Goal: Transaction & Acquisition: Purchase product/service

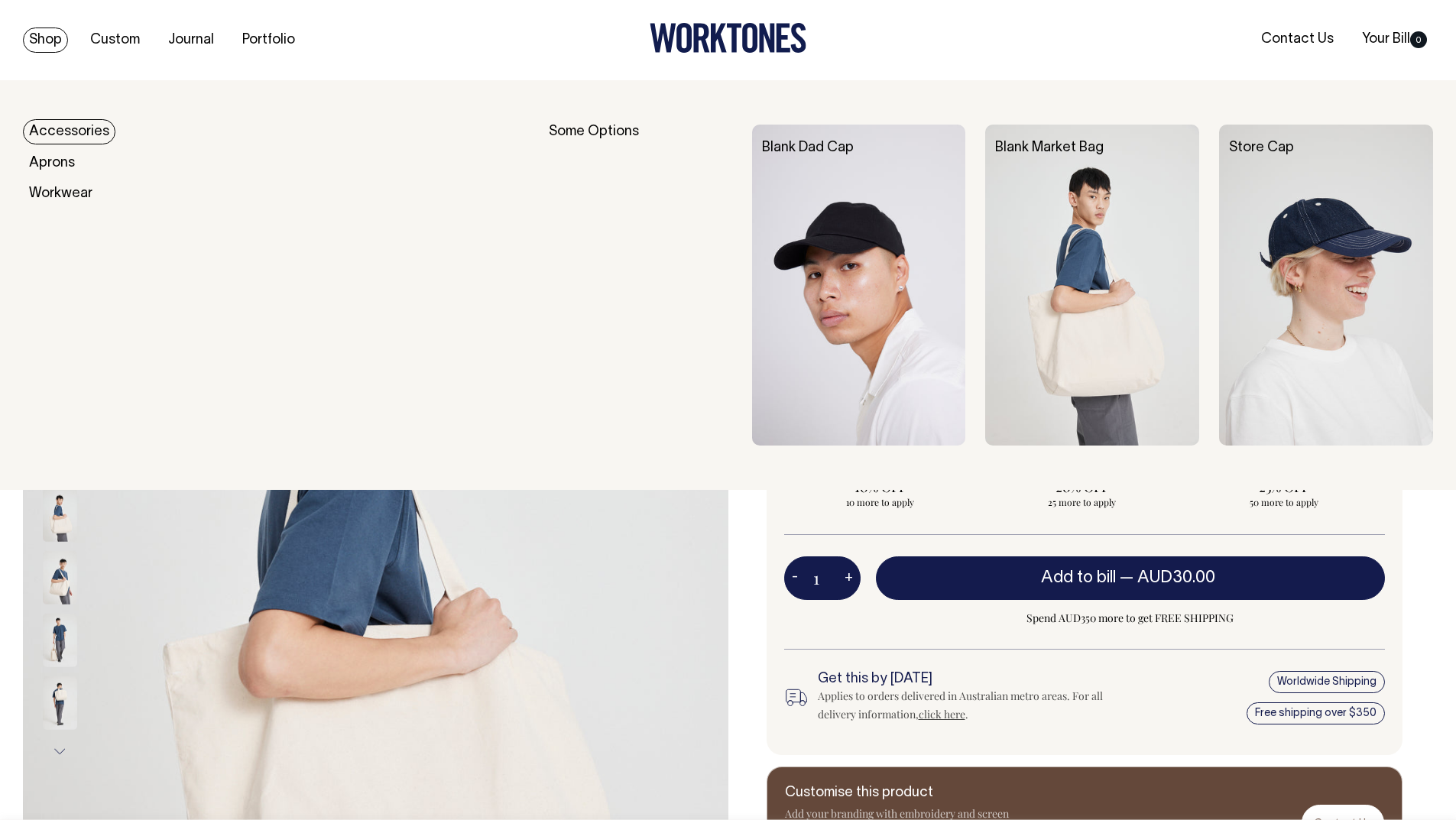
click at [51, 27] on link "Shop" at bounding box center [46, 40] width 45 height 26
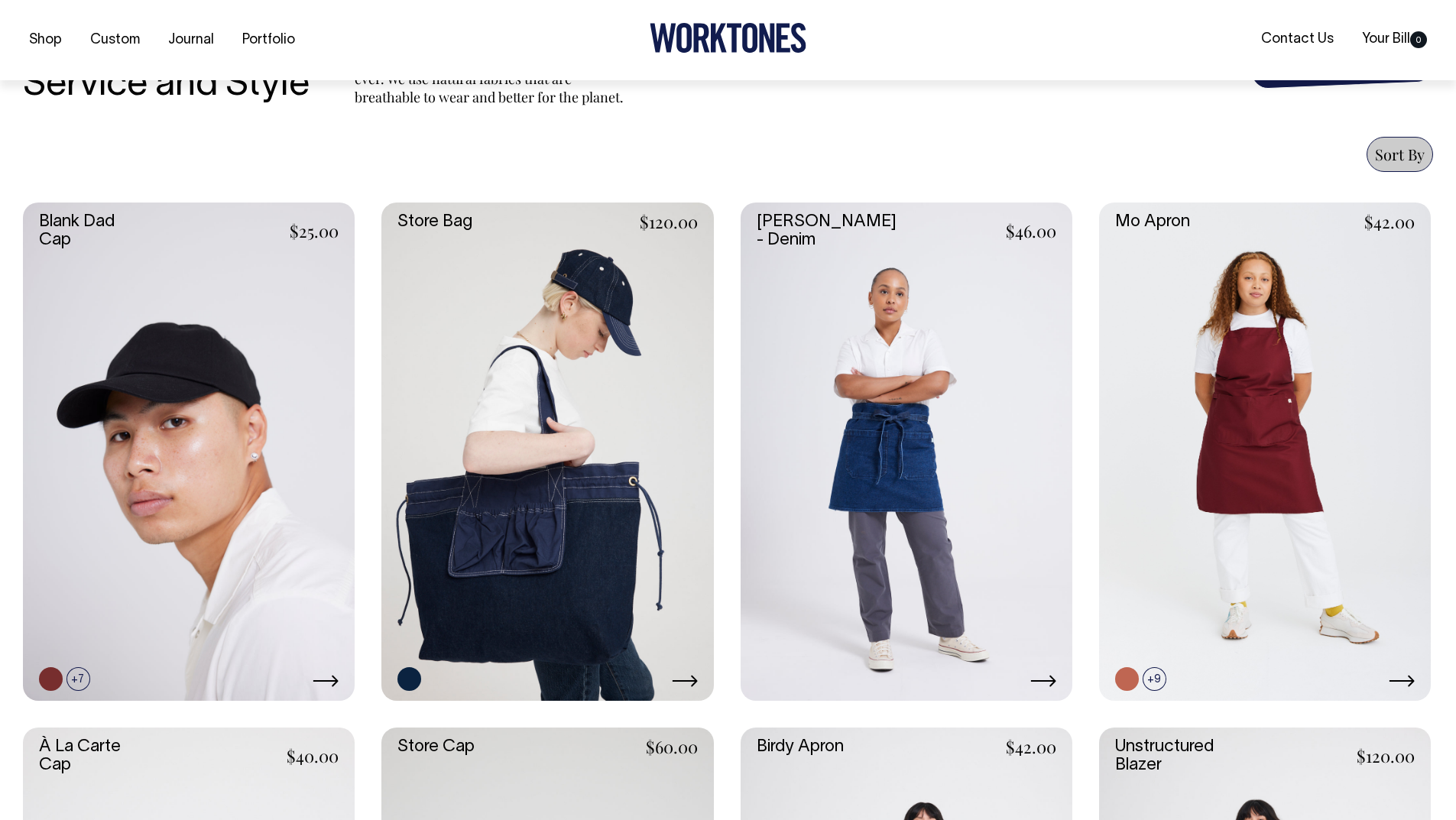
scroll to position [537, 0]
click at [70, 683] on link at bounding box center [78, 678] width 24 height 24
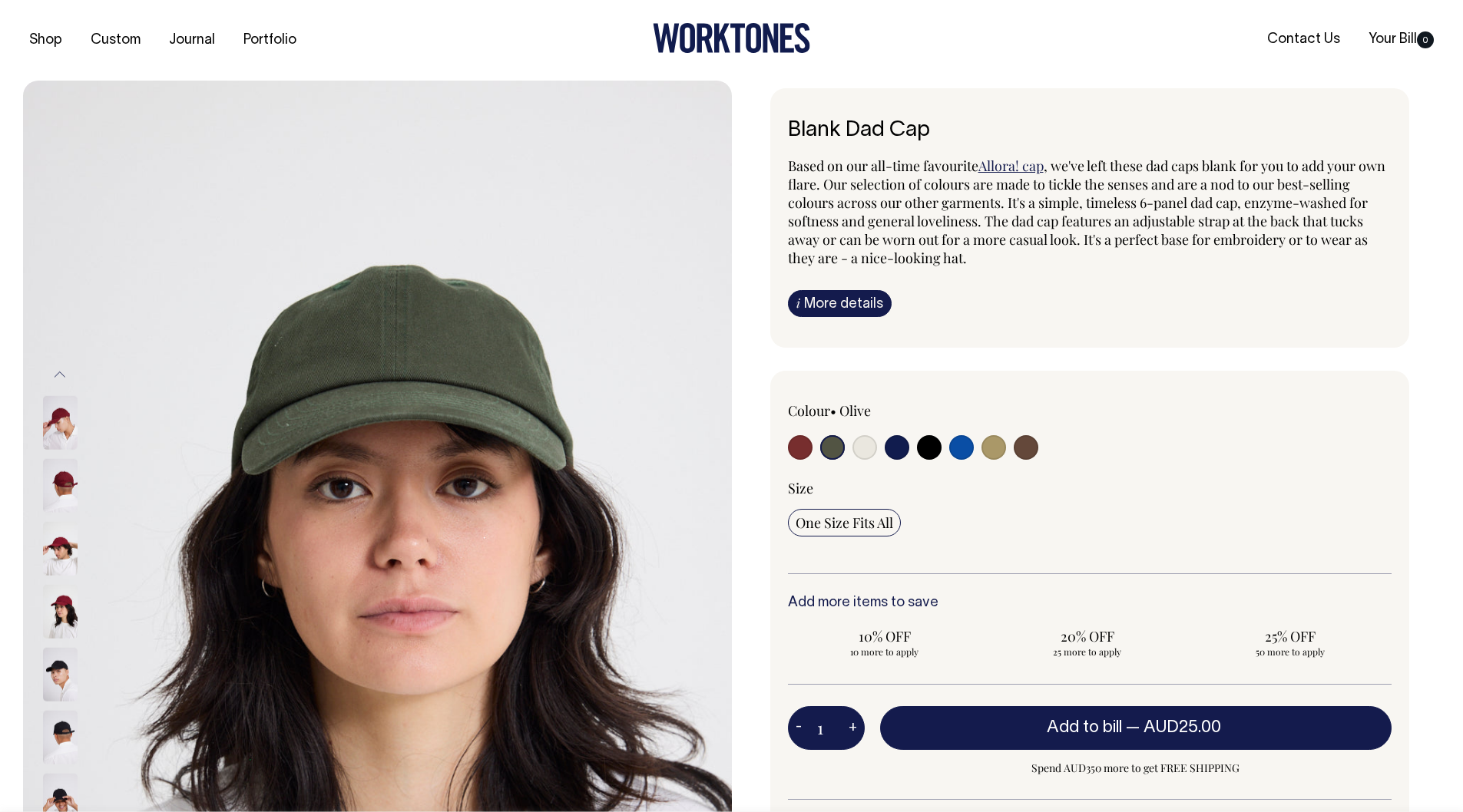
select select "Olive"
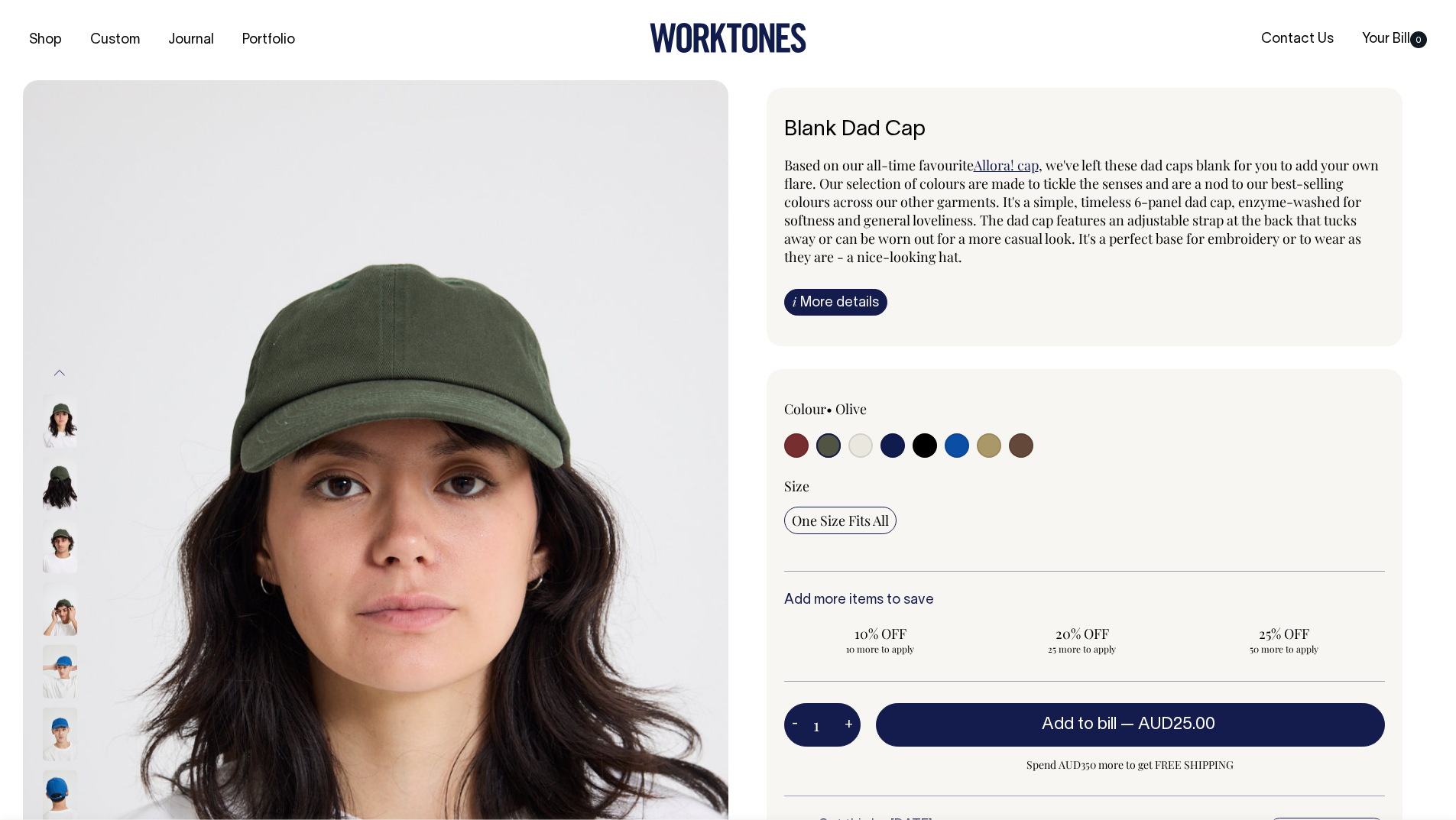
click at [56, 463] on img at bounding box center [60, 483] width 34 height 53
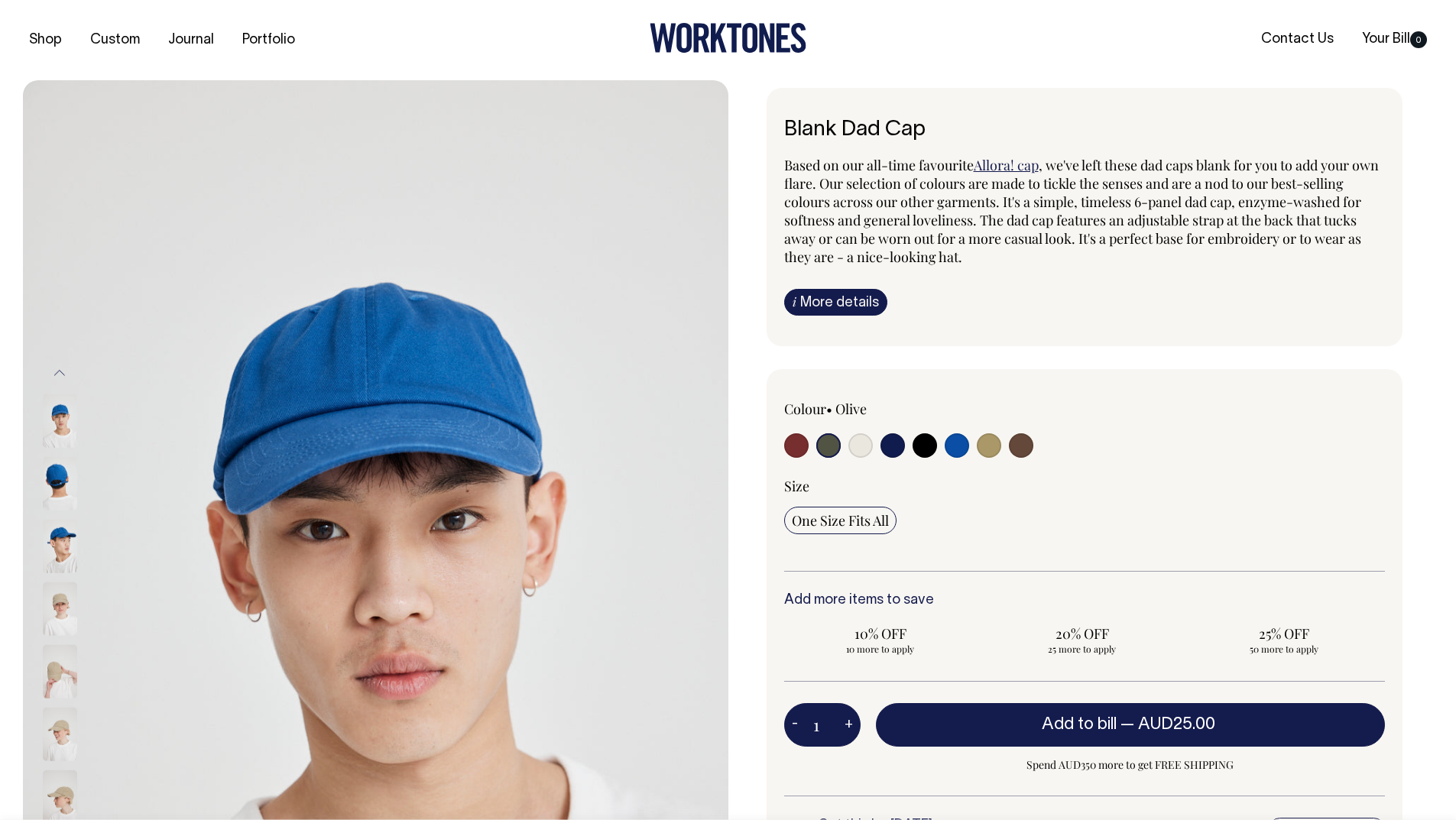
click at [851, 448] on input "radio" at bounding box center [860, 446] width 25 height 25
radio input "true"
select select "Natural"
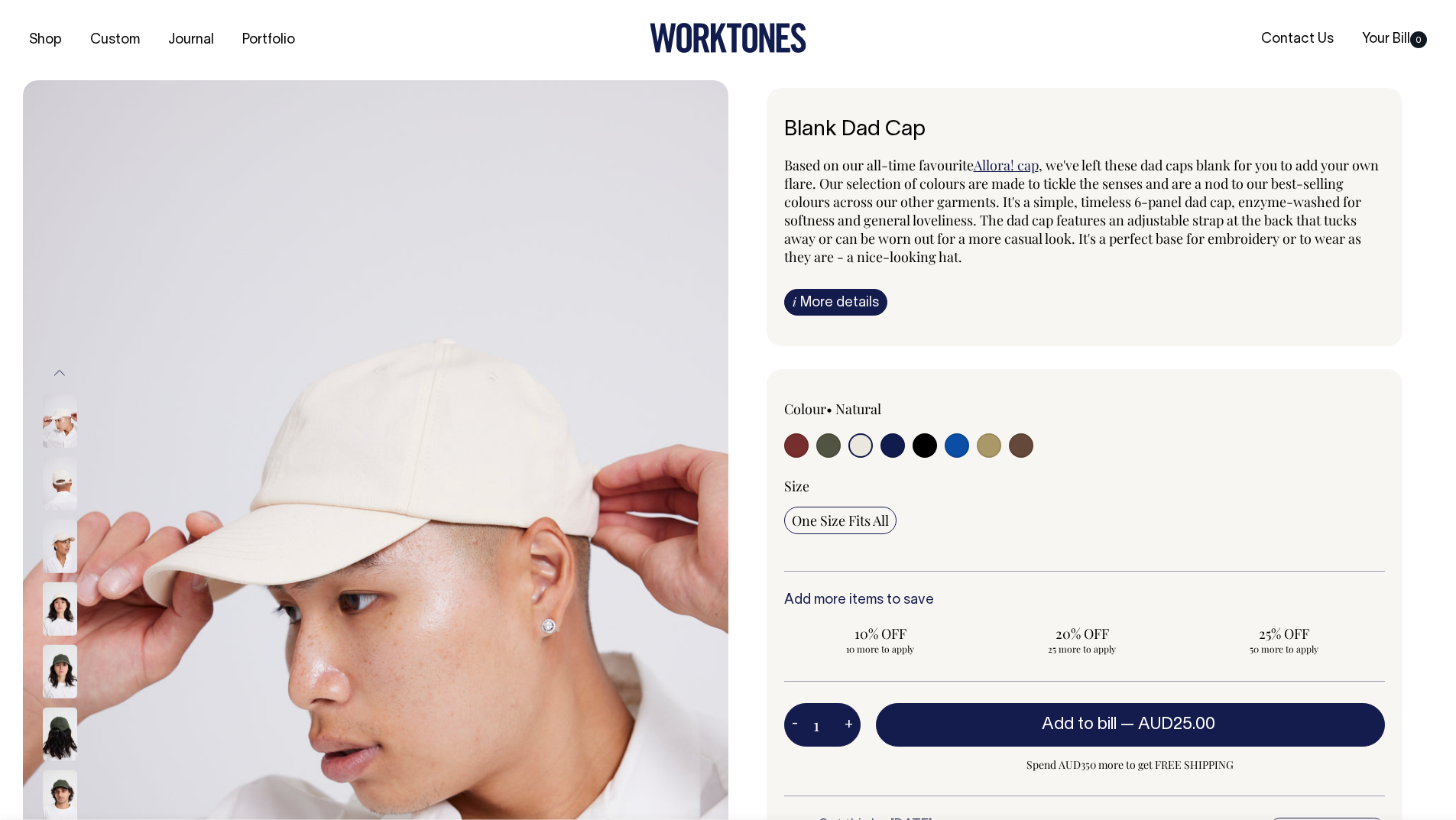
click at [1028, 430] on div at bounding box center [1204, 424] width 361 height 50
click at [1027, 435] on input "radio" at bounding box center [1021, 446] width 25 height 25
radio input "true"
select select "Espresso"
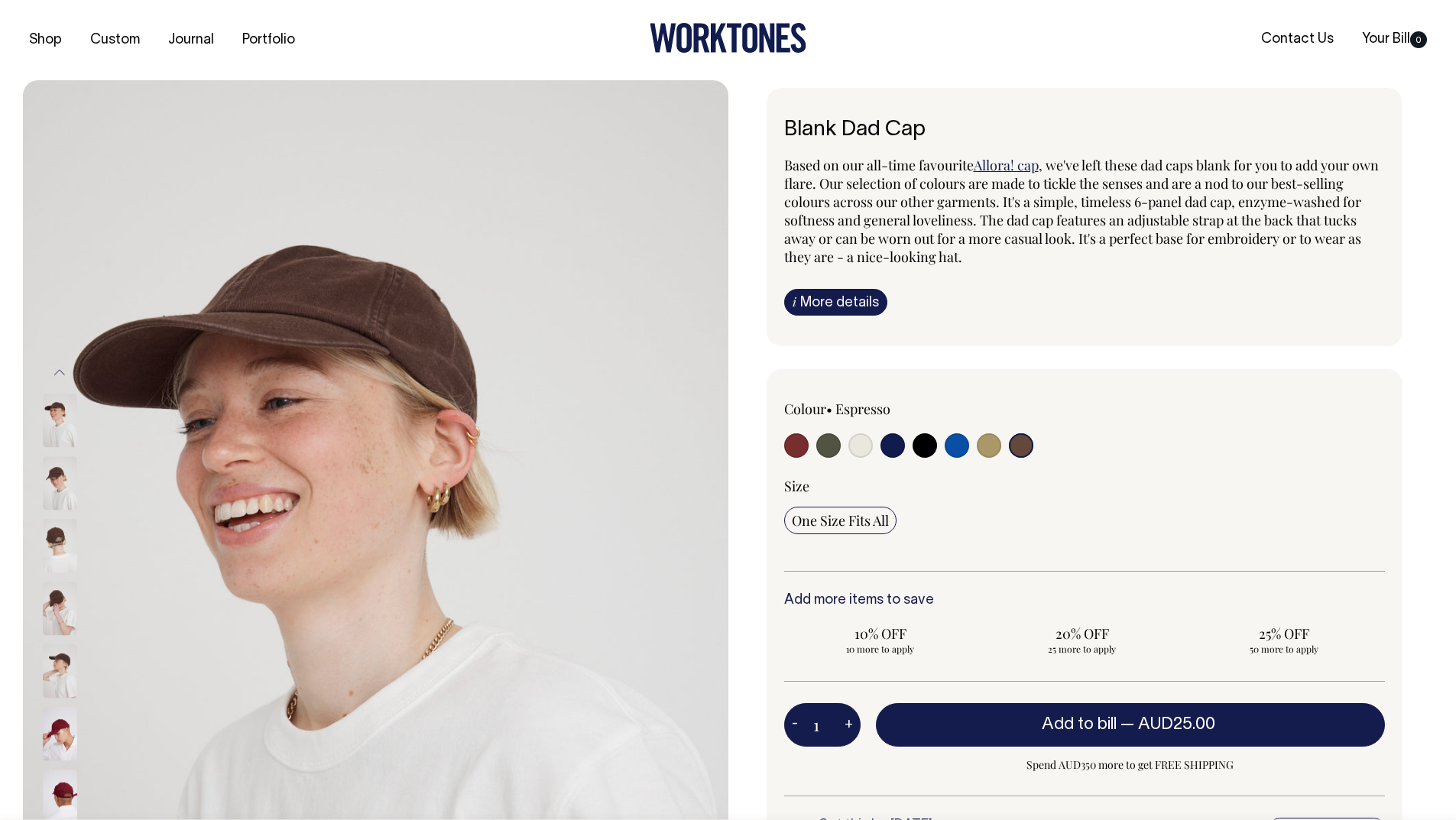
click at [42, 418] on div at bounding box center [81, 421] width 77 height 62
click at [57, 541] on img at bounding box center [60, 546] width 34 height 53
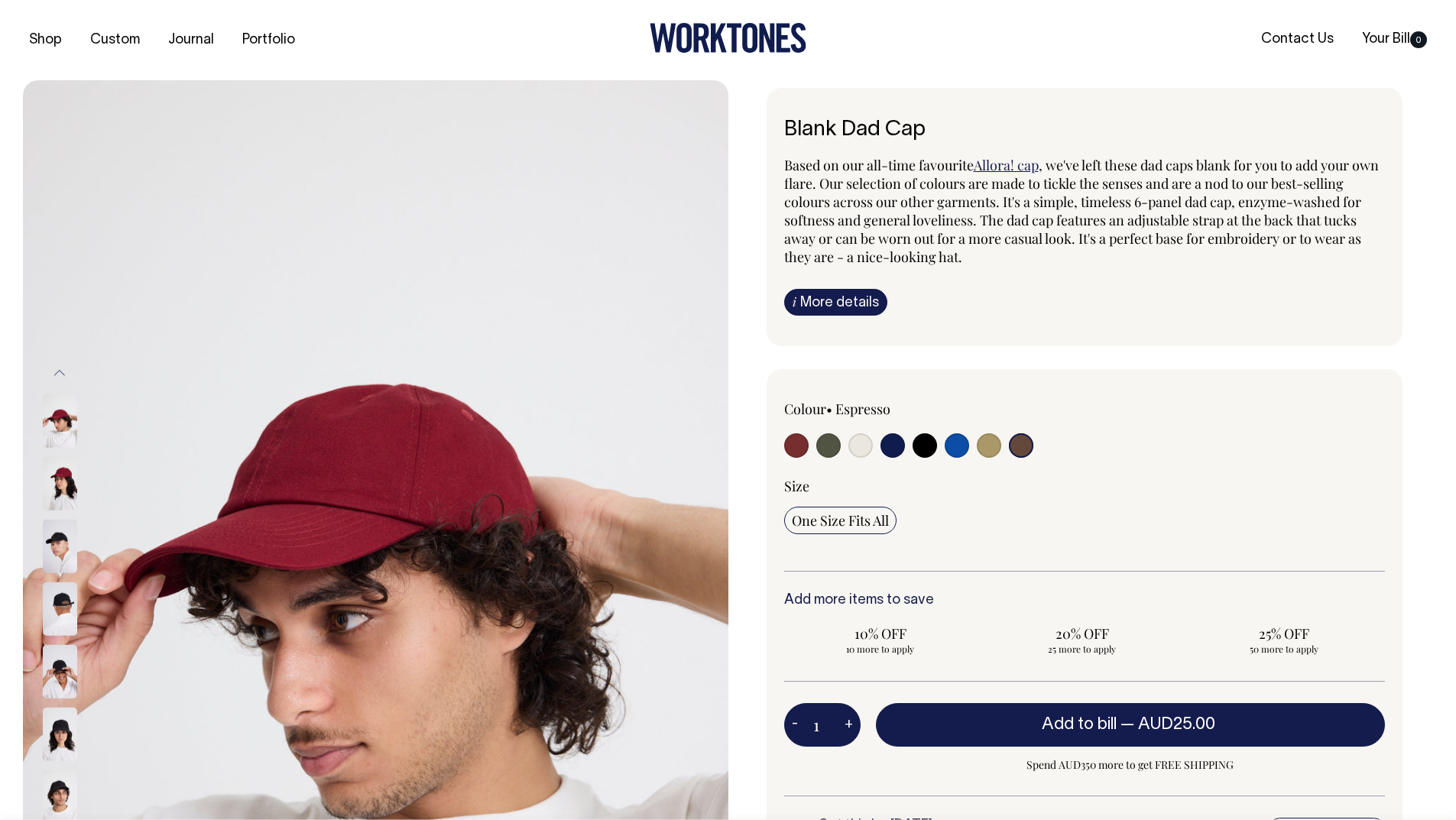
click at [1025, 442] on input "radio" at bounding box center [1021, 446] width 25 height 25
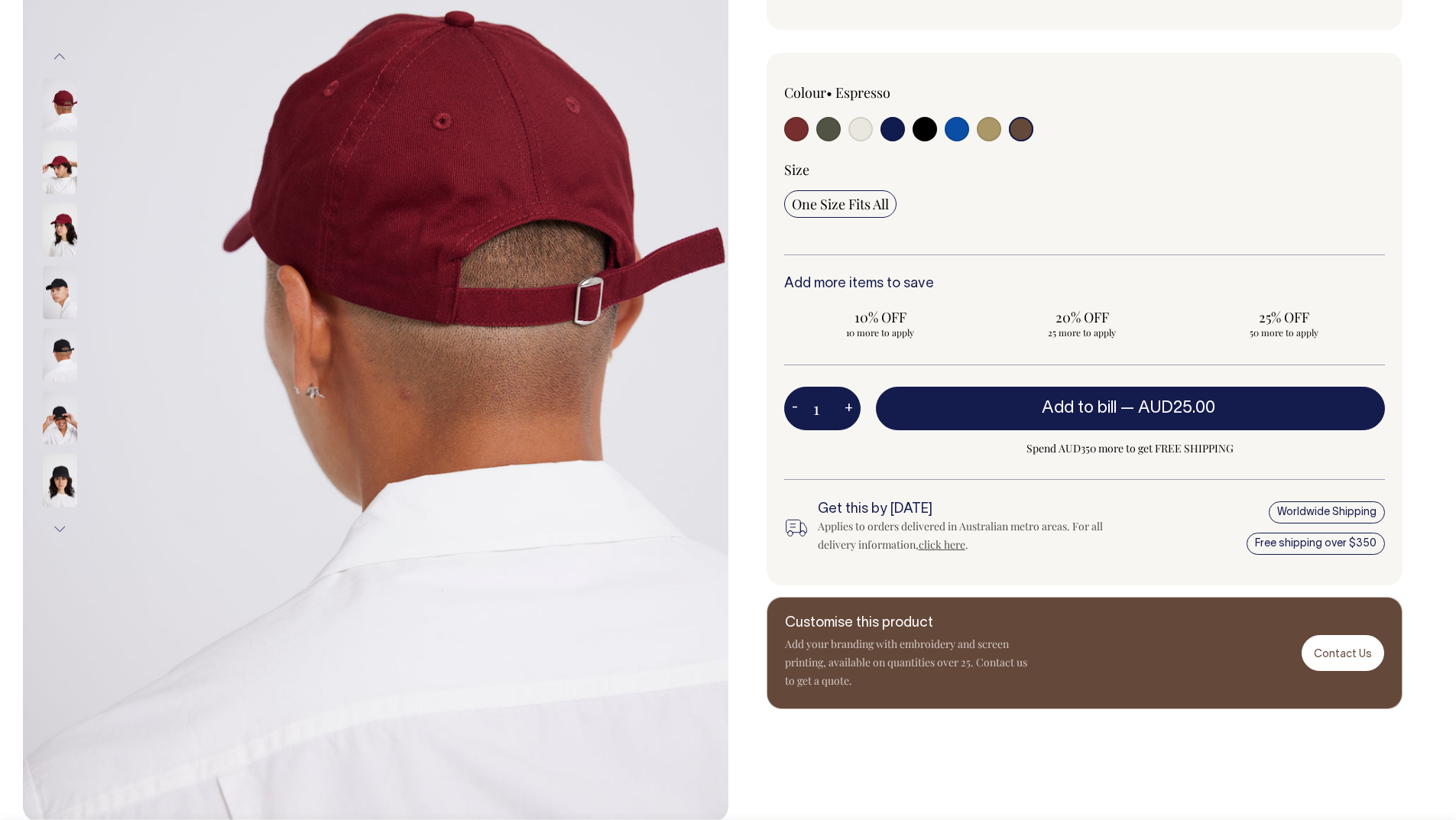
scroll to position [317, 0]
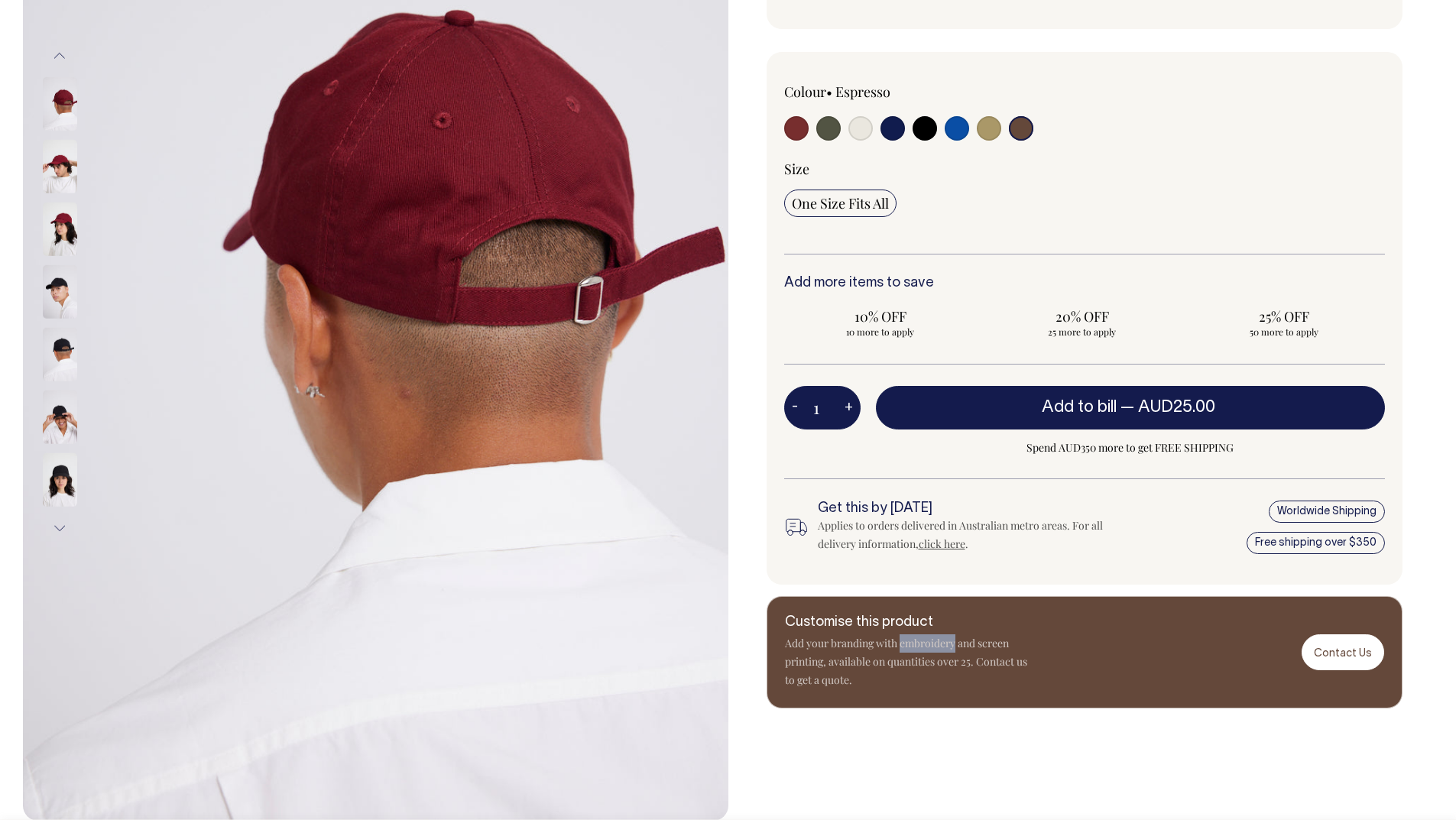
drag, startPoint x: 902, startPoint y: 638, endPoint x: 954, endPoint y: 642, distance: 52.2
click at [954, 642] on p "Add your branding with embroidery and screen printing, available on quantities …" at bounding box center [907, 661] width 244 height 55
copy p "embroidery"
click at [1023, 129] on input "radio" at bounding box center [1021, 128] width 25 height 25
click at [988, 129] on input "radio" at bounding box center [989, 128] width 25 height 25
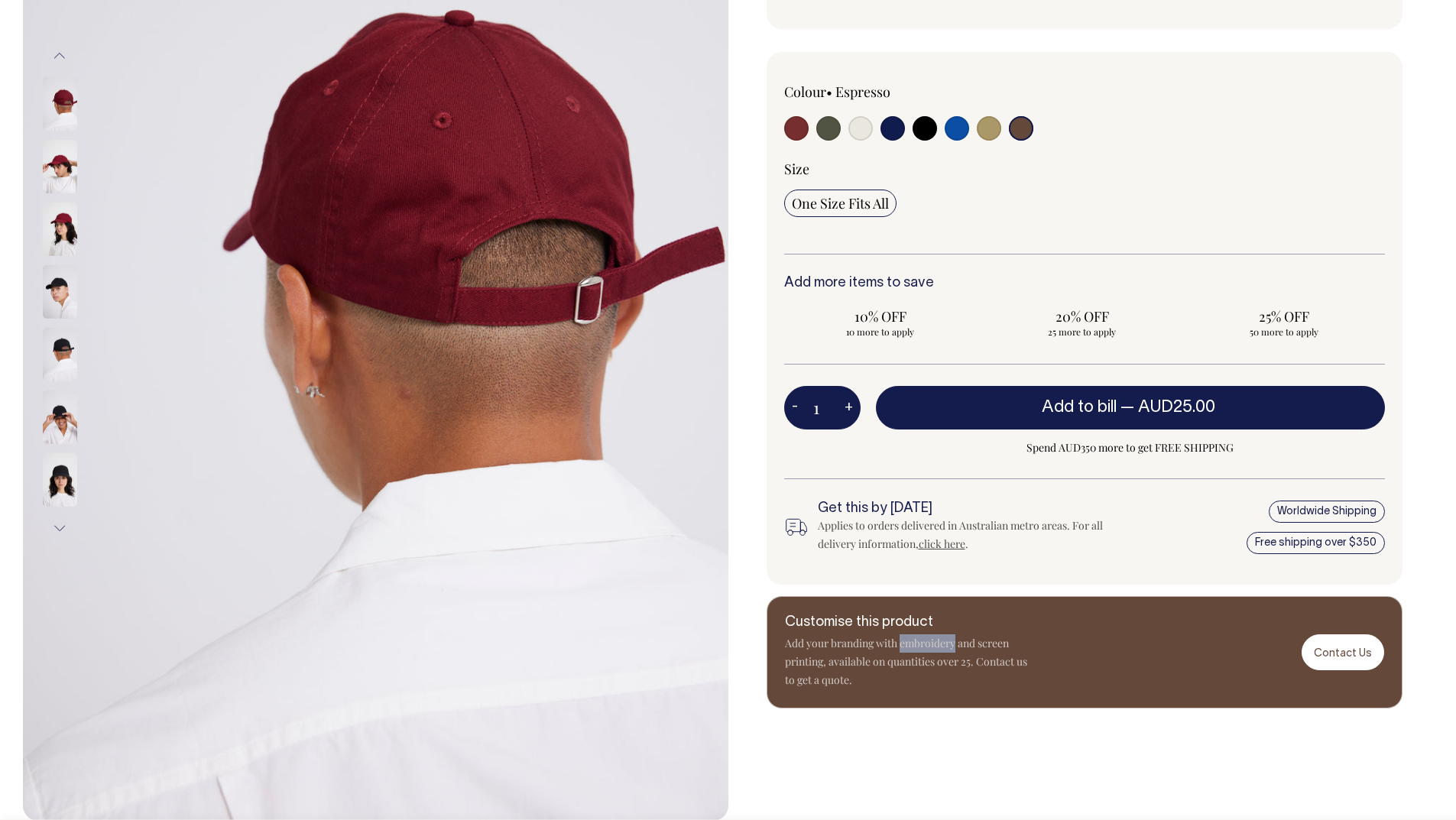
radio input "true"
select select "Washed Khaki"
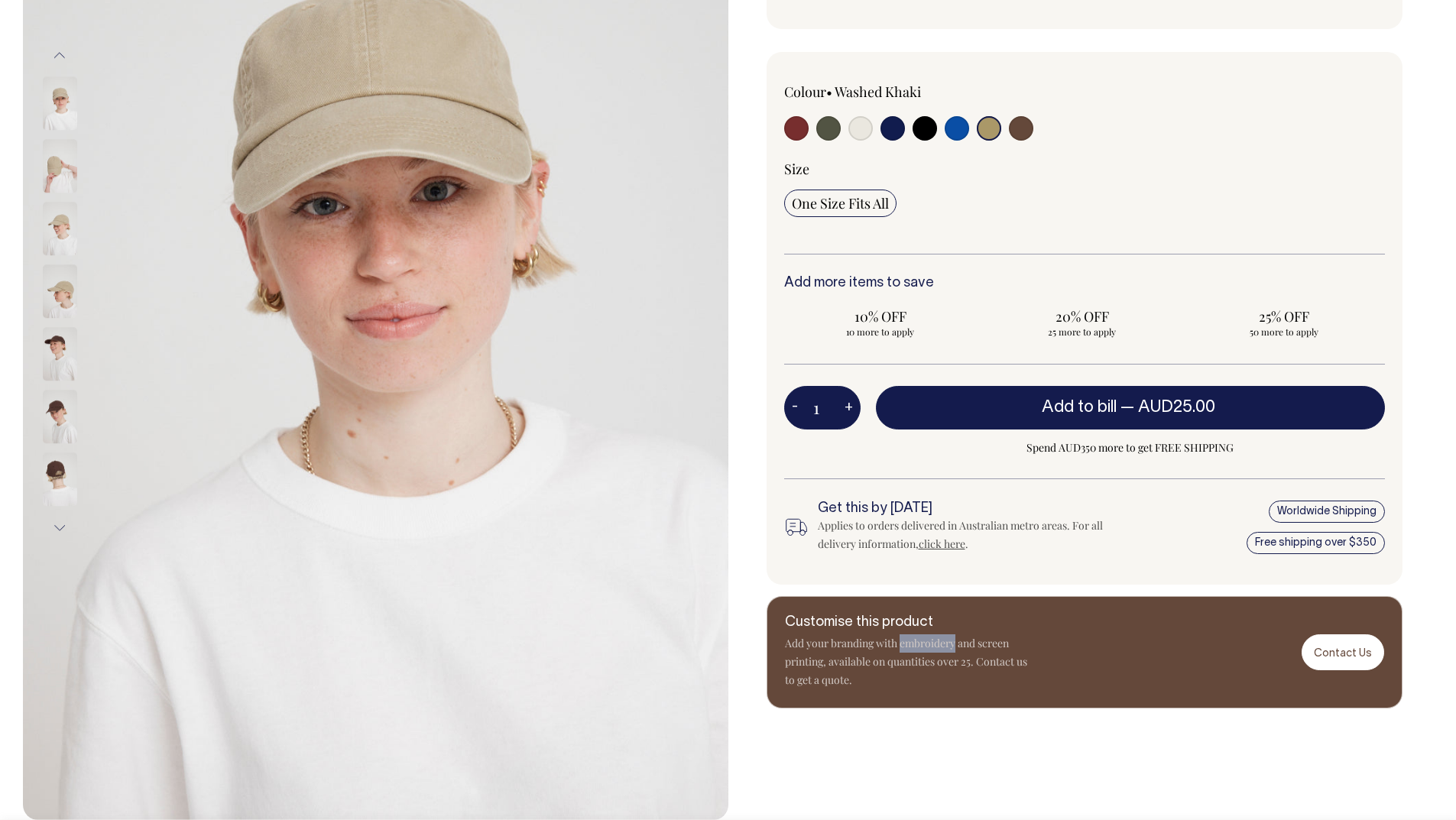
click at [1017, 133] on input "radio" at bounding box center [1021, 128] width 25 height 25
radio input "true"
select select "Espresso"
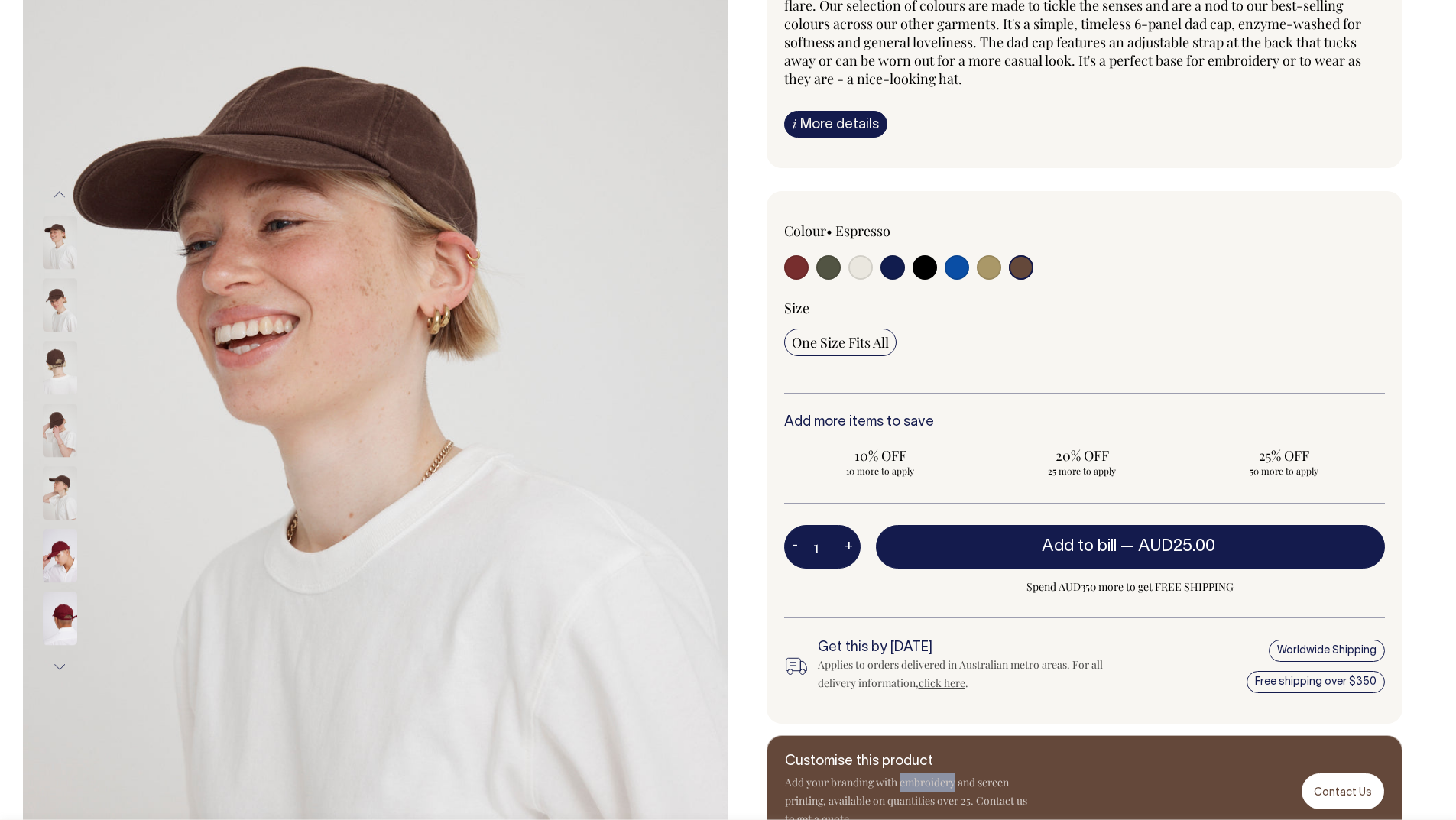
scroll to position [177, 0]
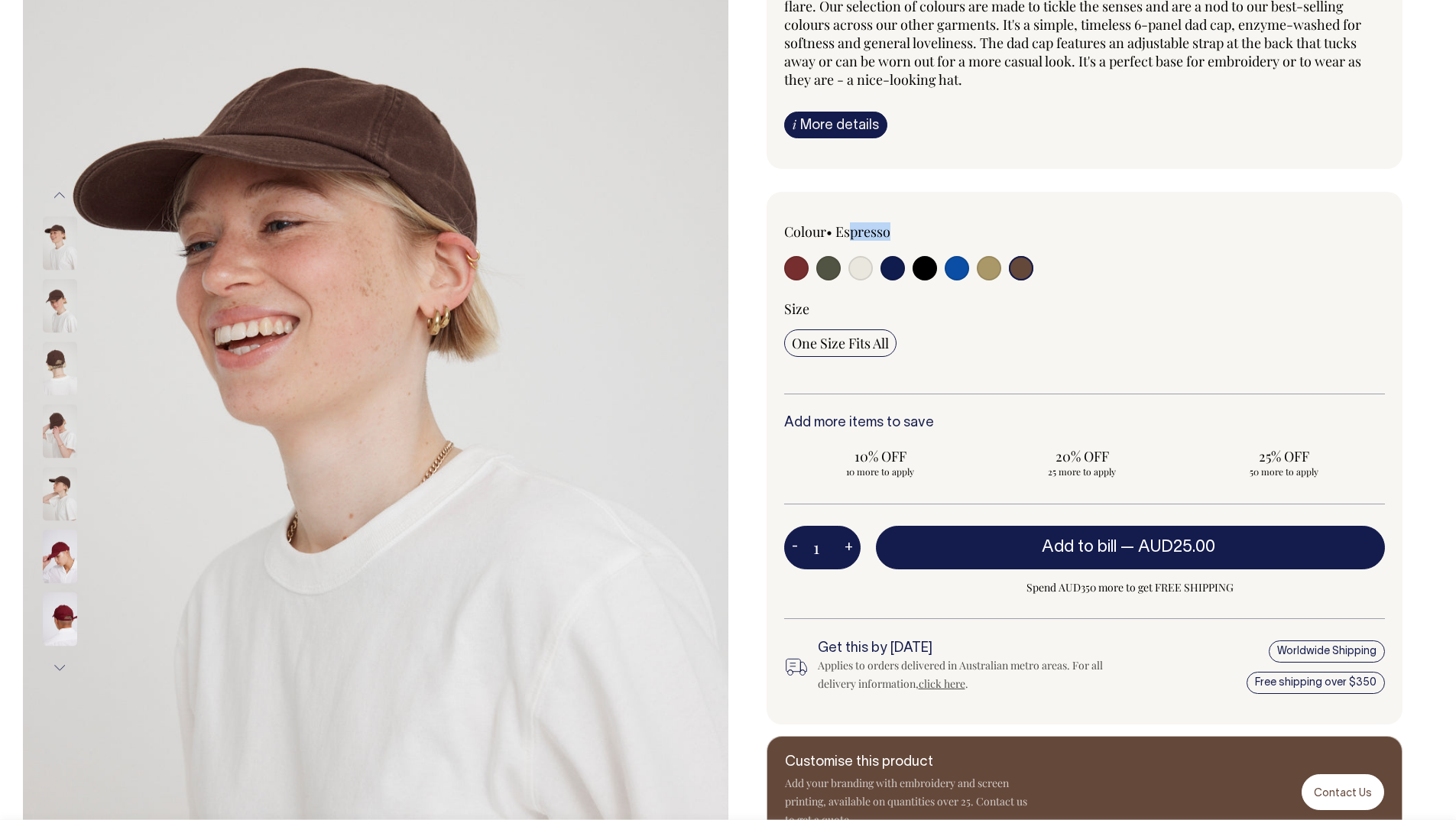
drag, startPoint x: 916, startPoint y: 232, endPoint x: 851, endPoint y: 226, distance: 65.3
click at [851, 226] on div "Colour • Espresso" at bounding box center [904, 231] width 240 height 18
